Goal: Task Accomplishment & Management: Manage account settings

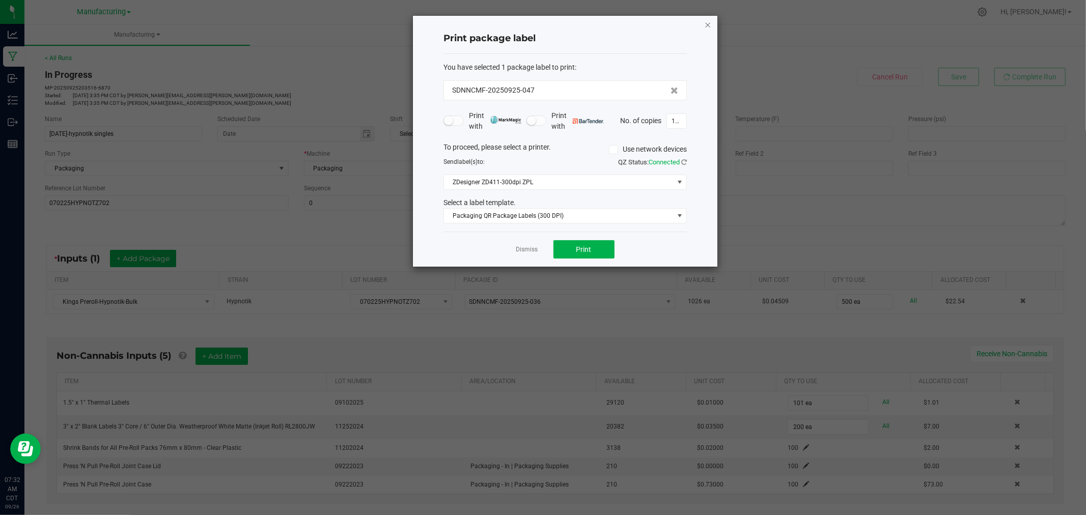
click at [707, 23] on icon "button" at bounding box center [707, 24] width 7 height 12
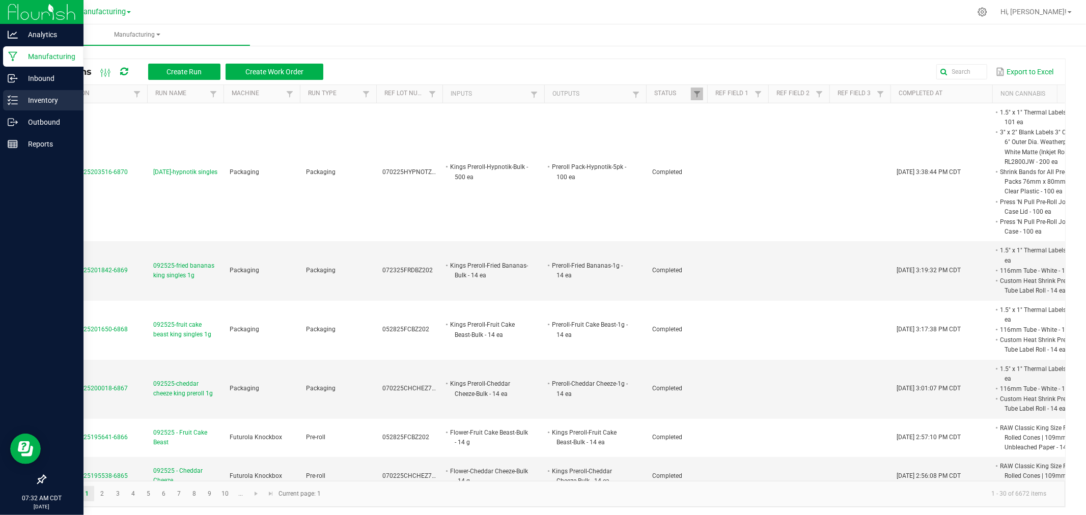
click at [18, 99] on p "Inventory" at bounding box center [48, 100] width 61 height 12
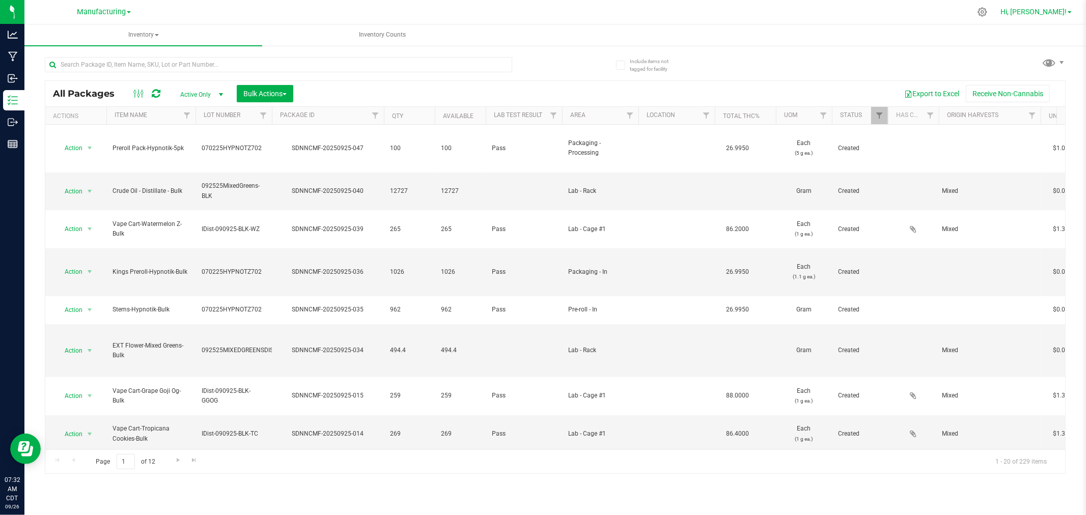
click at [1060, 12] on span "Hi, [PERSON_NAME]!" at bounding box center [1033, 12] width 66 height 8
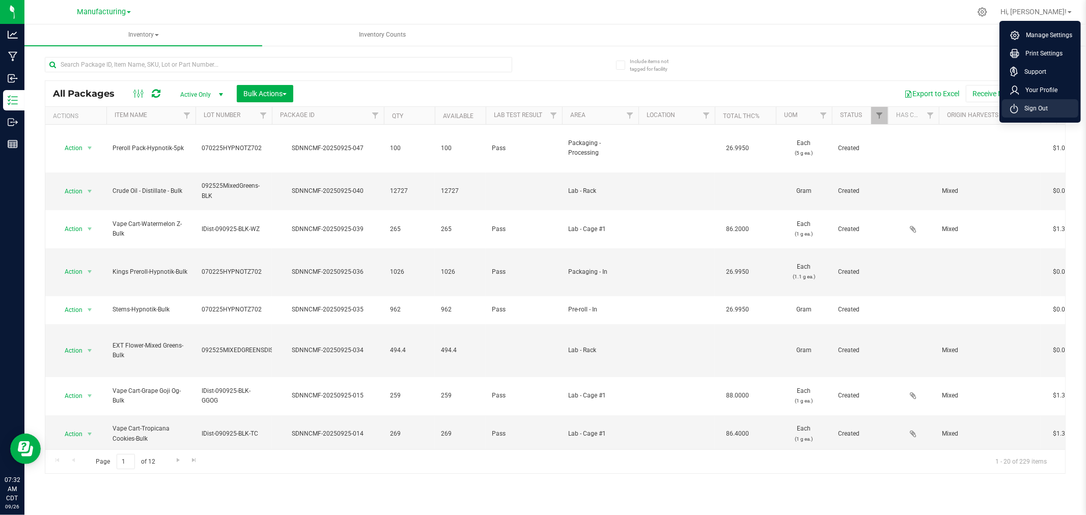
click at [1049, 109] on li "Sign Out" at bounding box center [1040, 108] width 76 height 18
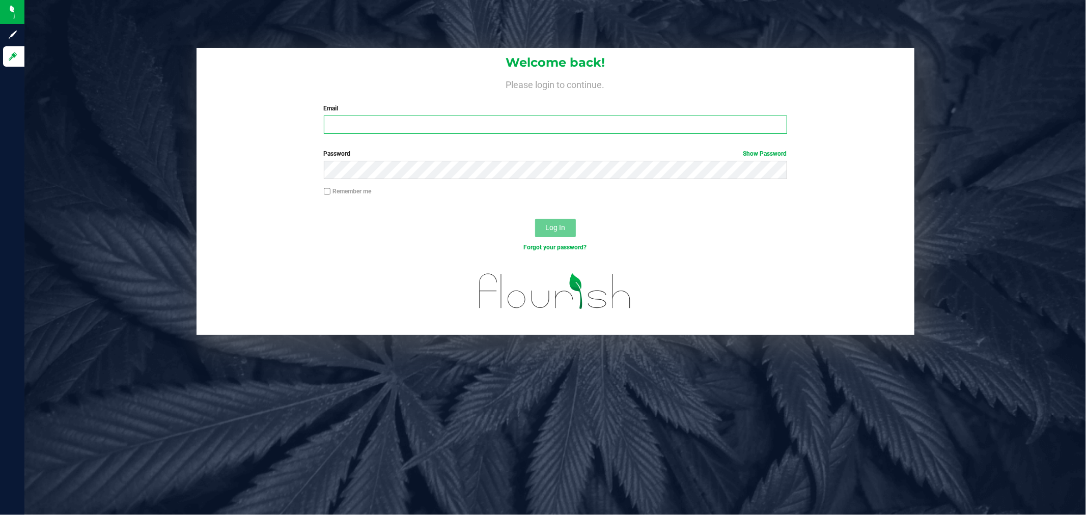
click at [465, 126] on input "Email" at bounding box center [555, 125] width 463 height 18
type input "[PERSON_NAME][EMAIL_ADDRESS][PERSON_NAME][DOMAIN_NAME]"
click at [535, 219] on button "Log In" at bounding box center [555, 228] width 41 height 18
